Goal: Information Seeking & Learning: Learn about a topic

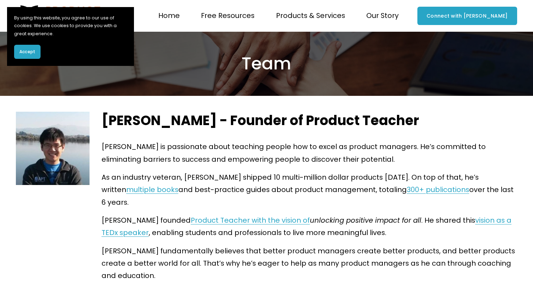
click at [27, 50] on span "Accept" at bounding box center [27, 52] width 16 height 6
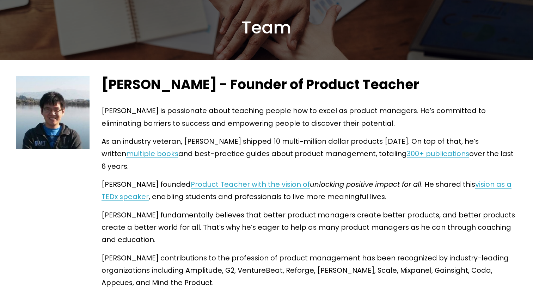
scroll to position [38, 0]
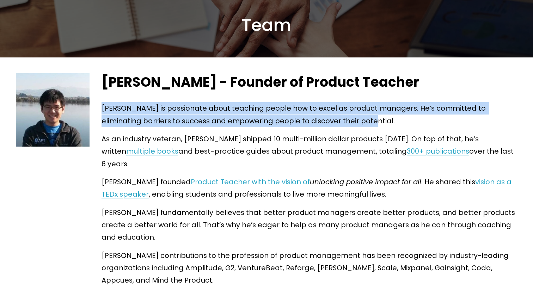
drag, startPoint x: 358, startPoint y: 119, endPoint x: 97, endPoint y: 109, distance: 260.8
click at [97, 109] on div "[PERSON_NAME] - Founder of Product Teacher [PERSON_NAME] is passionate about te…" at bounding box center [310, 281] width 428 height 417
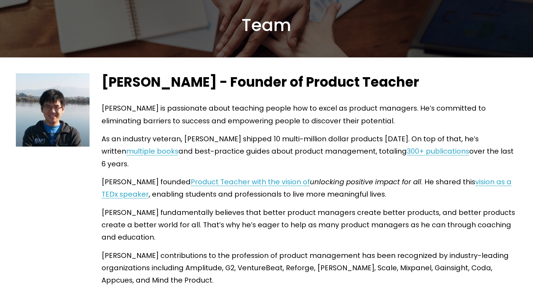
click at [186, 132] on div "[PERSON_NAME] - Founder of Product Teacher [PERSON_NAME] is passionate about te…" at bounding box center [310, 281] width 416 height 417
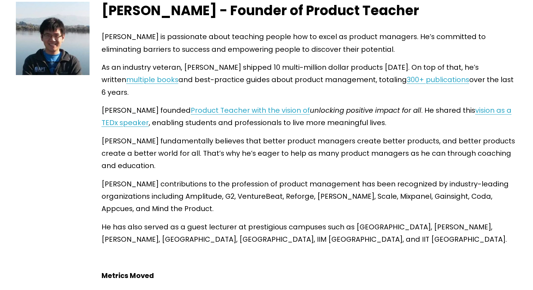
scroll to position [108, 0]
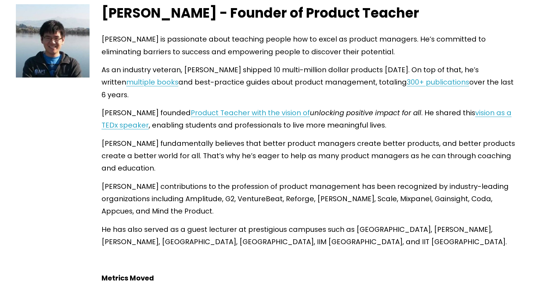
click at [238, 75] on p "As an industry veteran, [PERSON_NAME] shipped 10 multi-million dollar products …" at bounding box center [310, 82] width 416 height 37
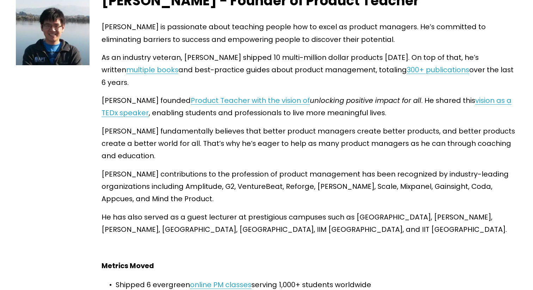
scroll to position [119, 0]
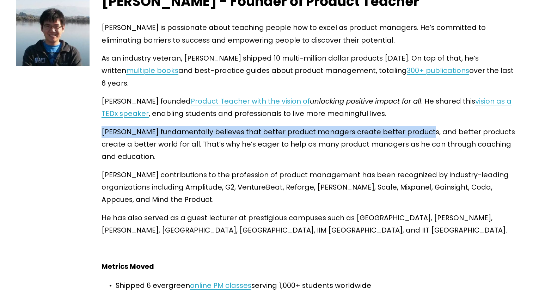
drag, startPoint x: 97, startPoint y: 120, endPoint x: 418, endPoint y: 118, distance: 320.6
click at [418, 118] on div "[PERSON_NAME] - Founder of Product Teacher [PERSON_NAME] is passionate about te…" at bounding box center [310, 201] width 428 height 417
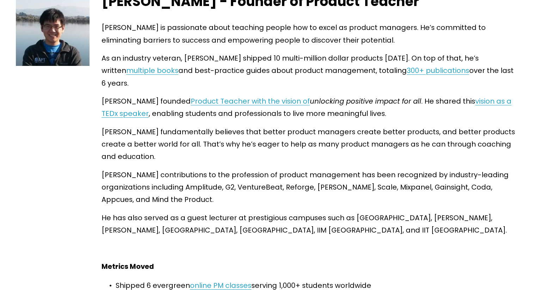
click at [208, 129] on p "[PERSON_NAME] fundamentally believes that better product managers create better…" at bounding box center [310, 144] width 416 height 37
drag, startPoint x: 167, startPoint y: 133, endPoint x: 305, endPoint y: 133, distance: 138.3
click at [305, 133] on p "[PERSON_NAME] fundamentally believes that better product managers create better…" at bounding box center [310, 144] width 416 height 37
click at [274, 135] on p "[PERSON_NAME] fundamentally believes that better product managers create better…" at bounding box center [310, 144] width 416 height 37
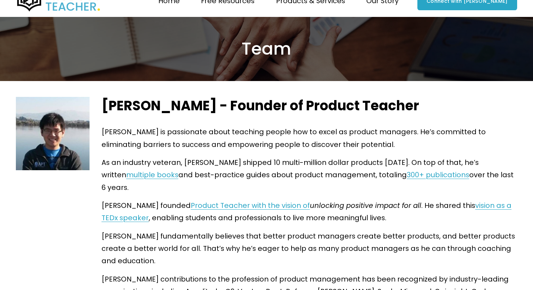
scroll to position [0, 0]
